Goal: Navigation & Orientation: Find specific page/section

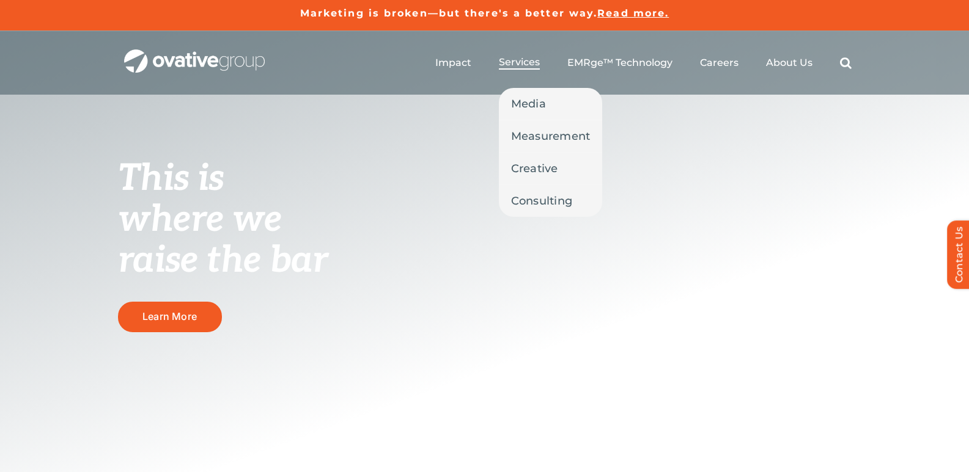
click at [511, 59] on span "Services" at bounding box center [519, 62] width 41 height 12
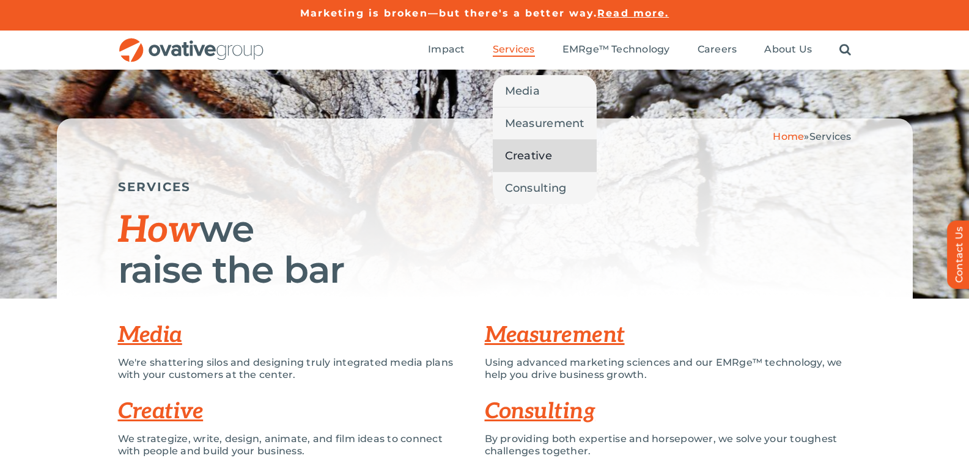
click at [537, 146] on link "Creative" at bounding box center [545, 156] width 104 height 32
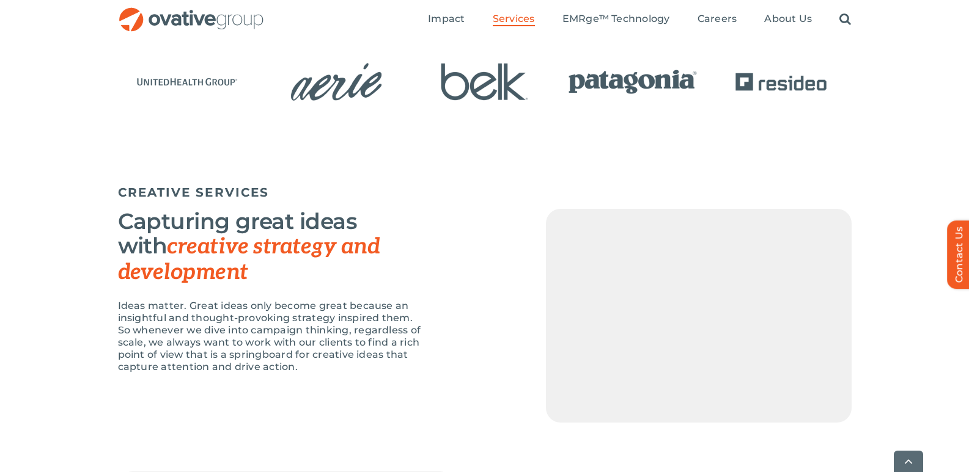
scroll to position [978, 0]
